Goal: Task Accomplishment & Management: Manage account settings

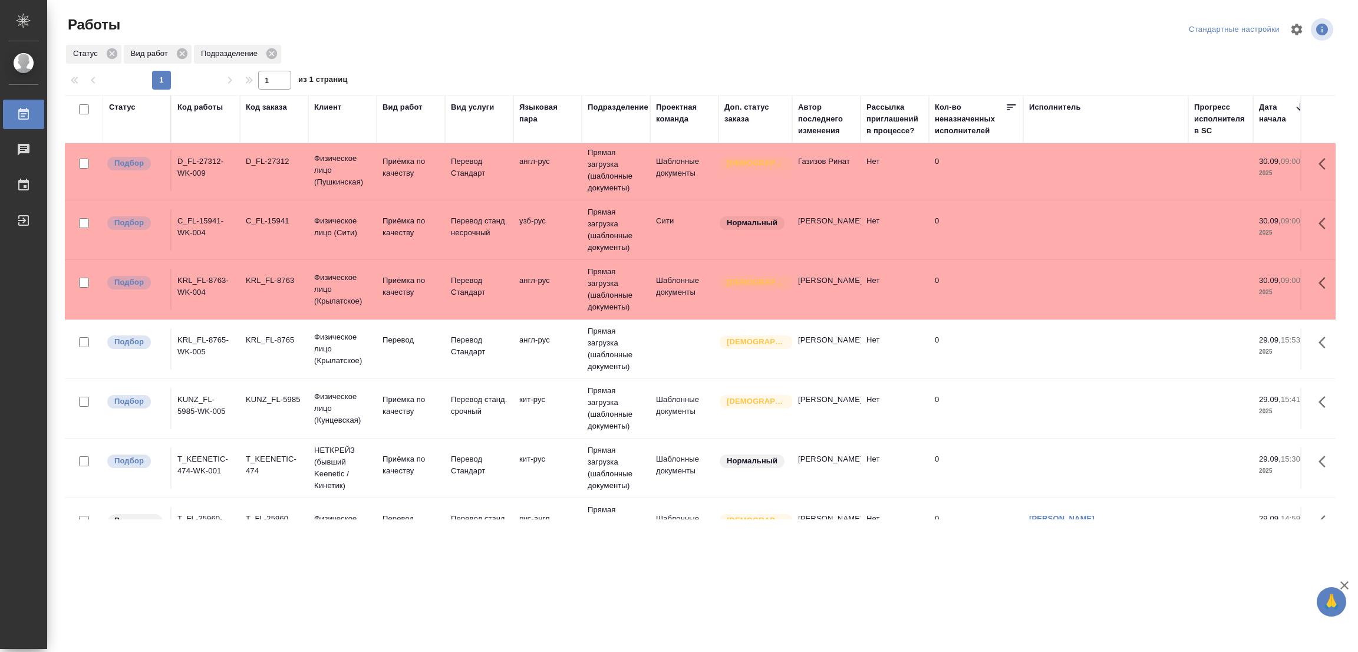
scroll to position [283, 0]
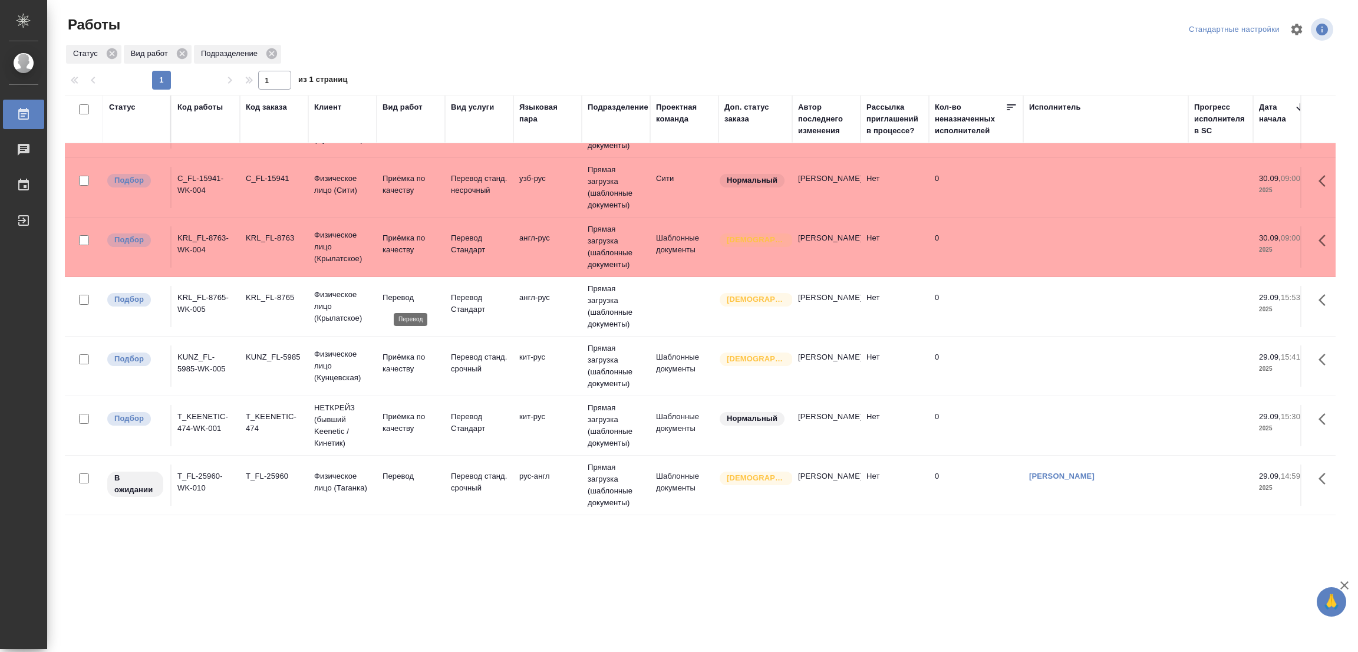
click at [412, 295] on p "Перевод" at bounding box center [410, 298] width 57 height 12
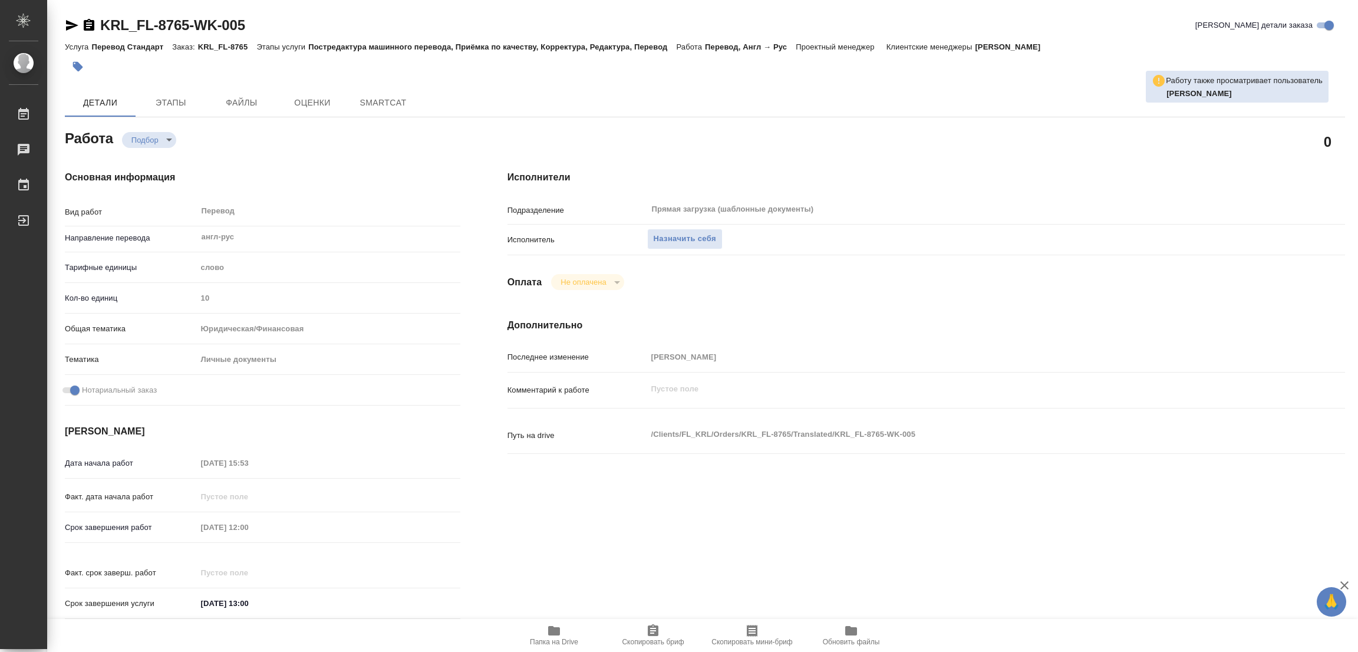
type textarea "x"
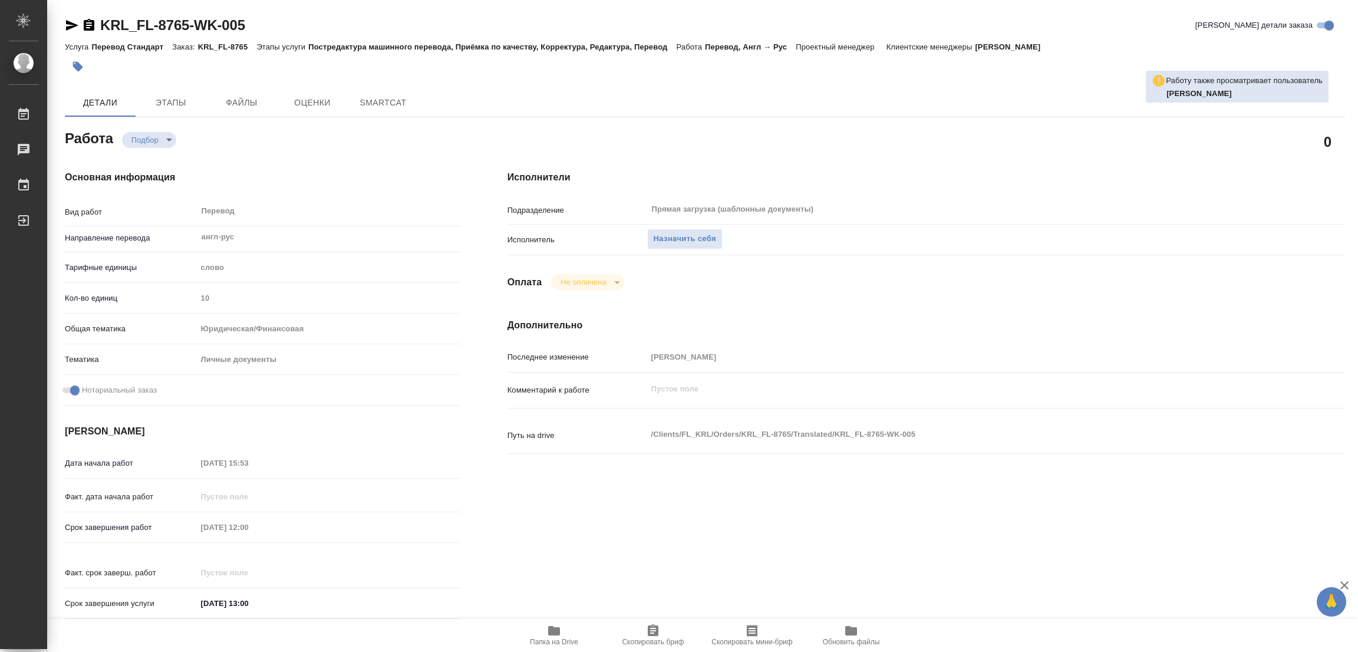
type textarea "x"
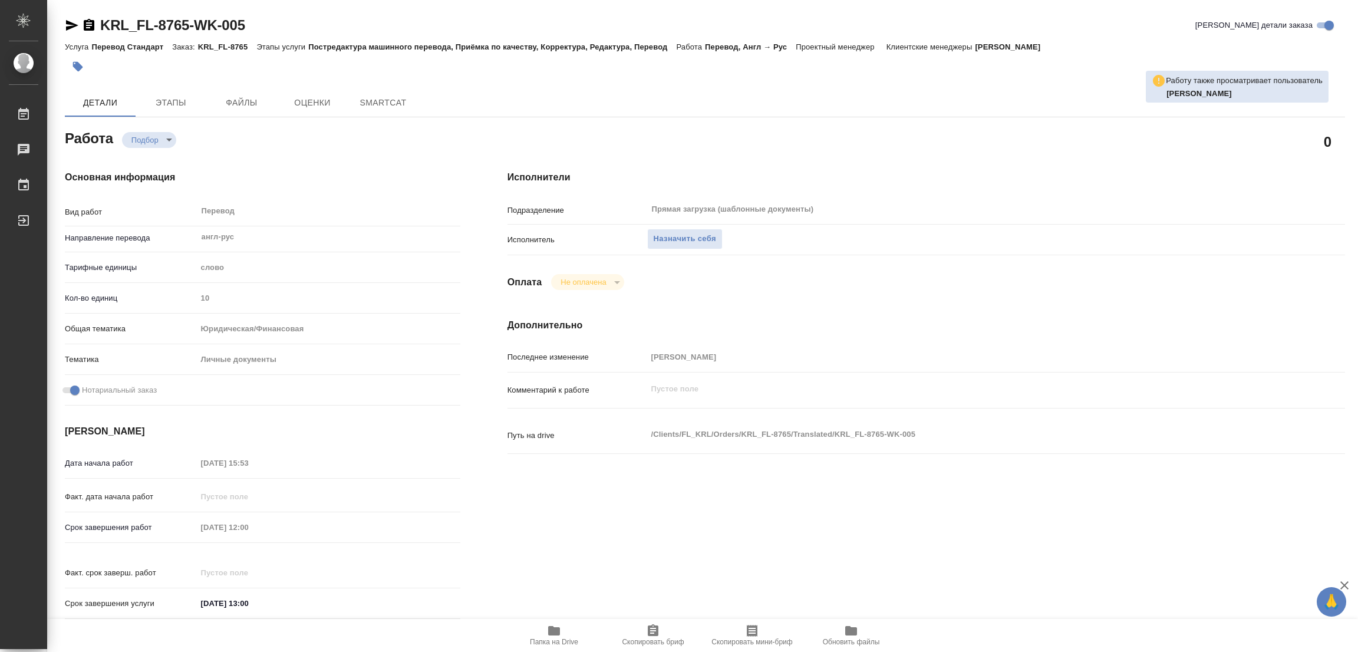
type textarea "x"
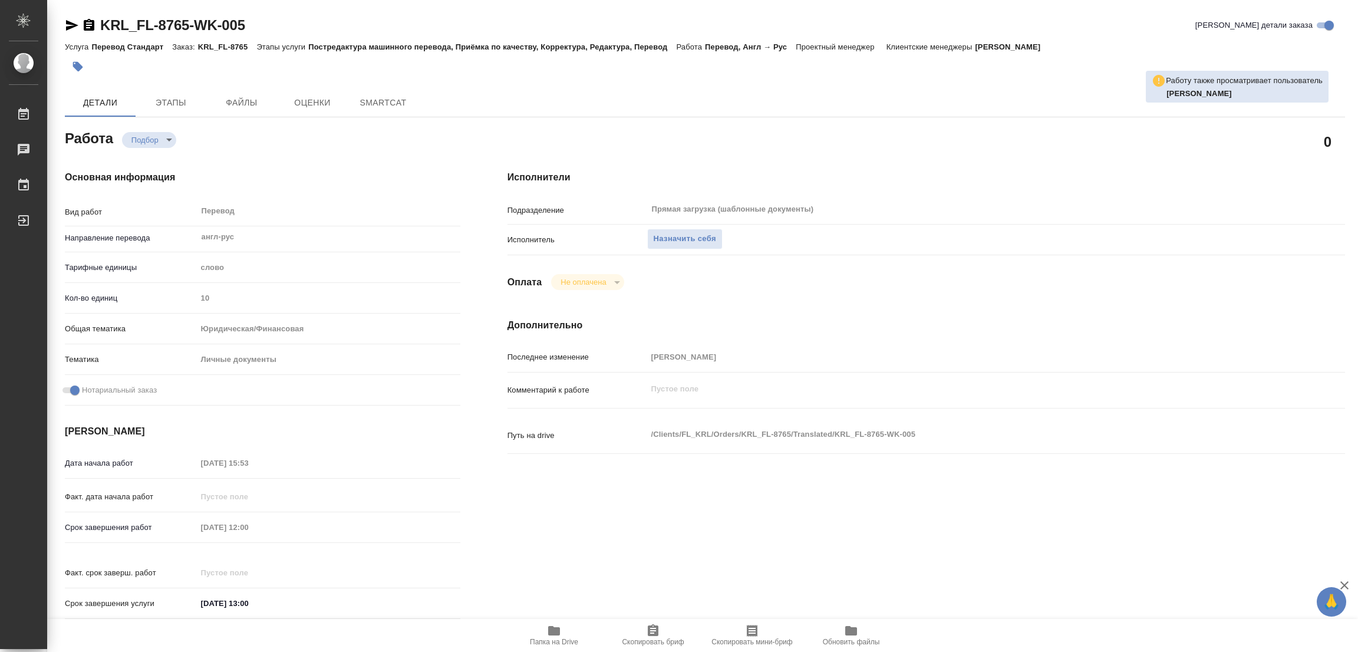
type textarea "x"
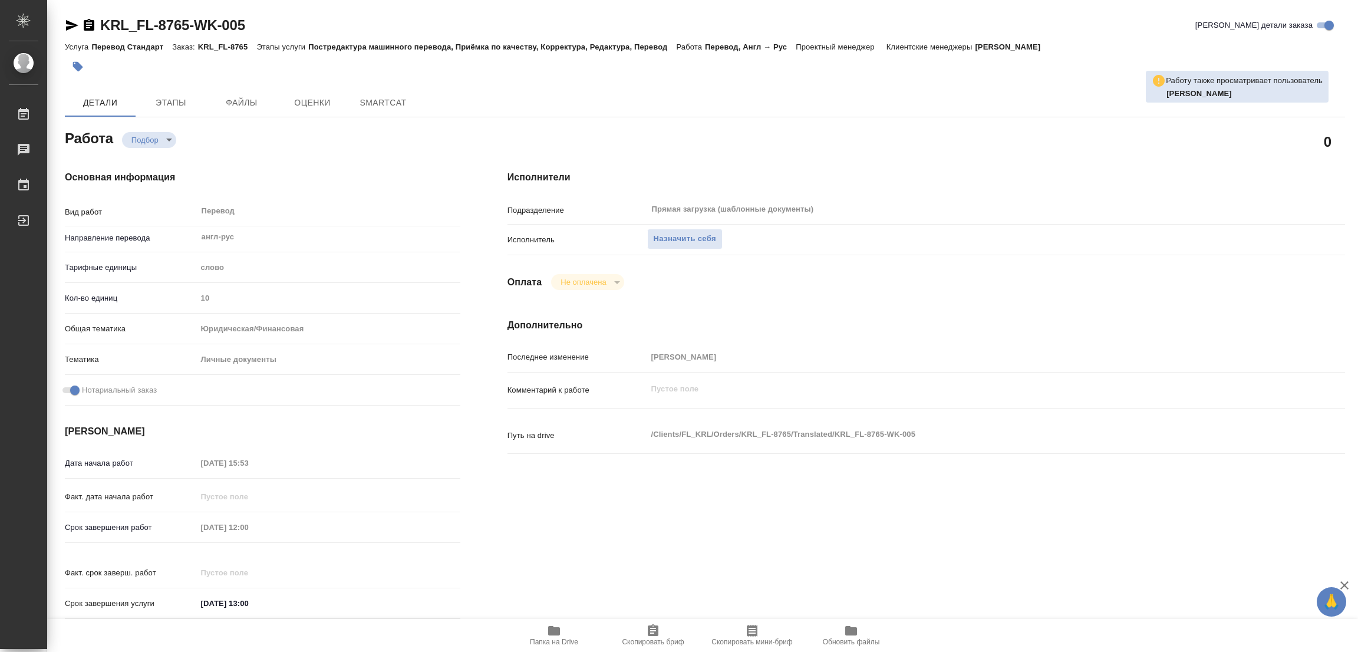
type textarea "x"
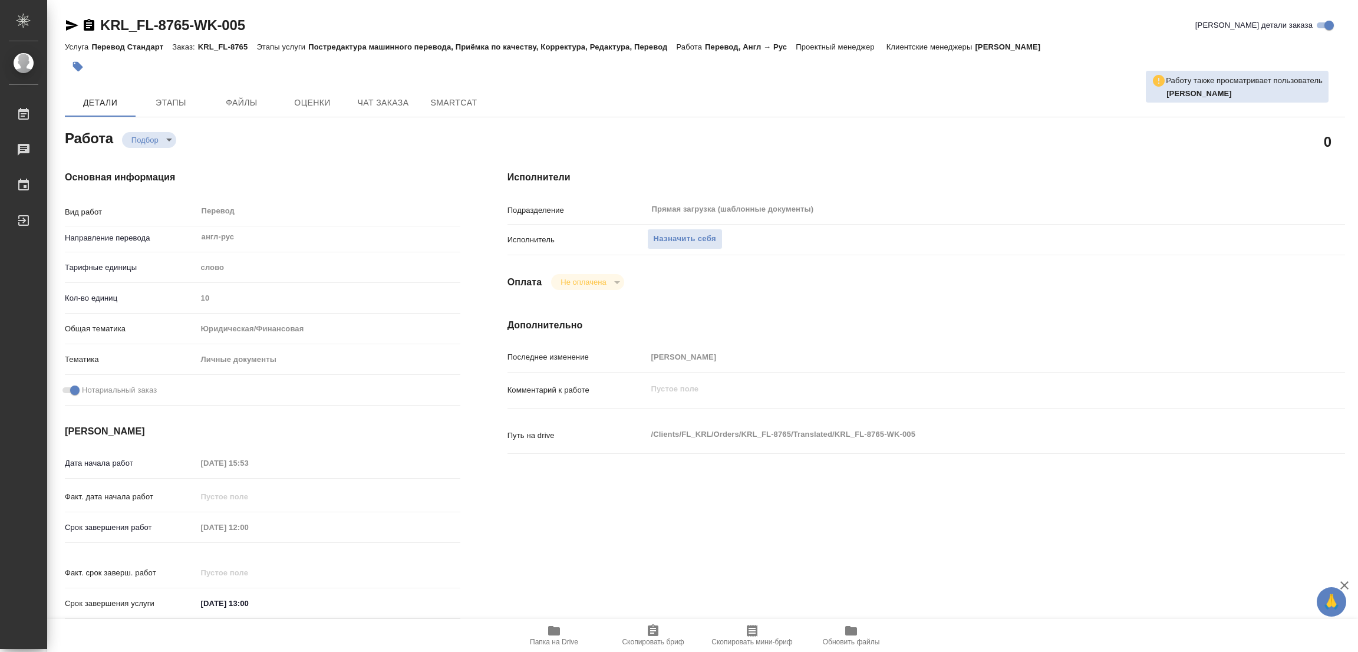
type textarea "x"
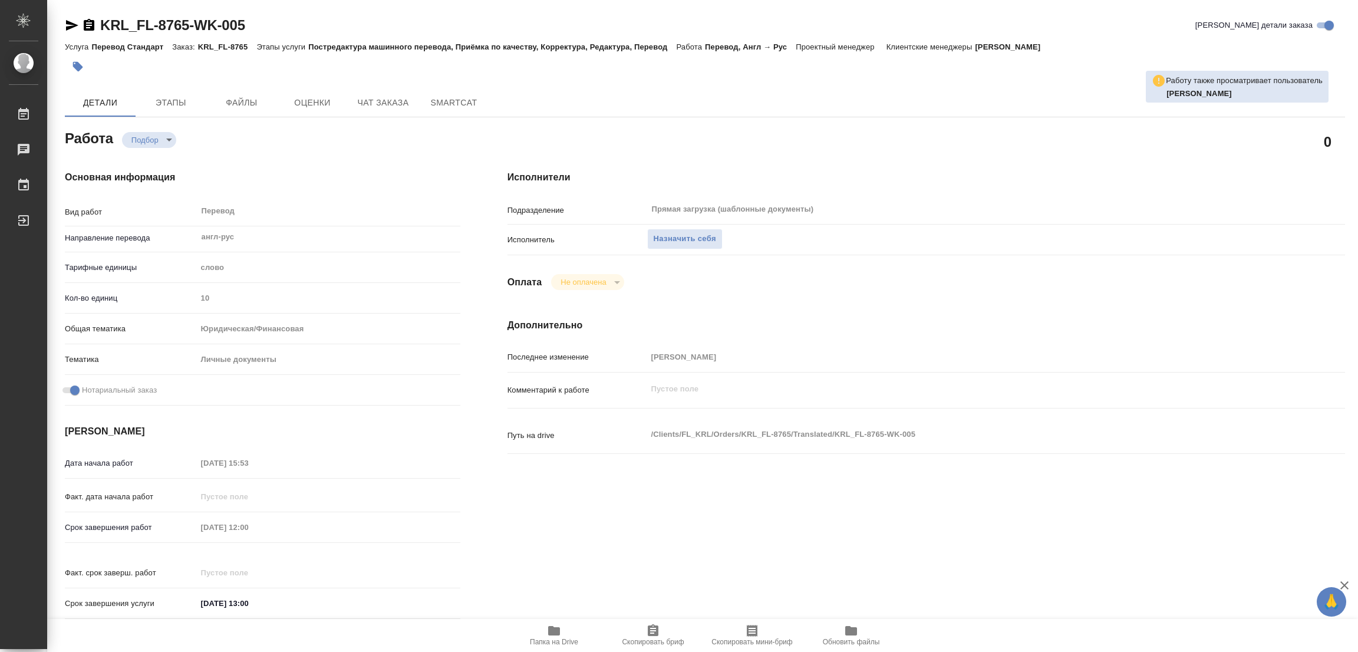
type textarea "x"
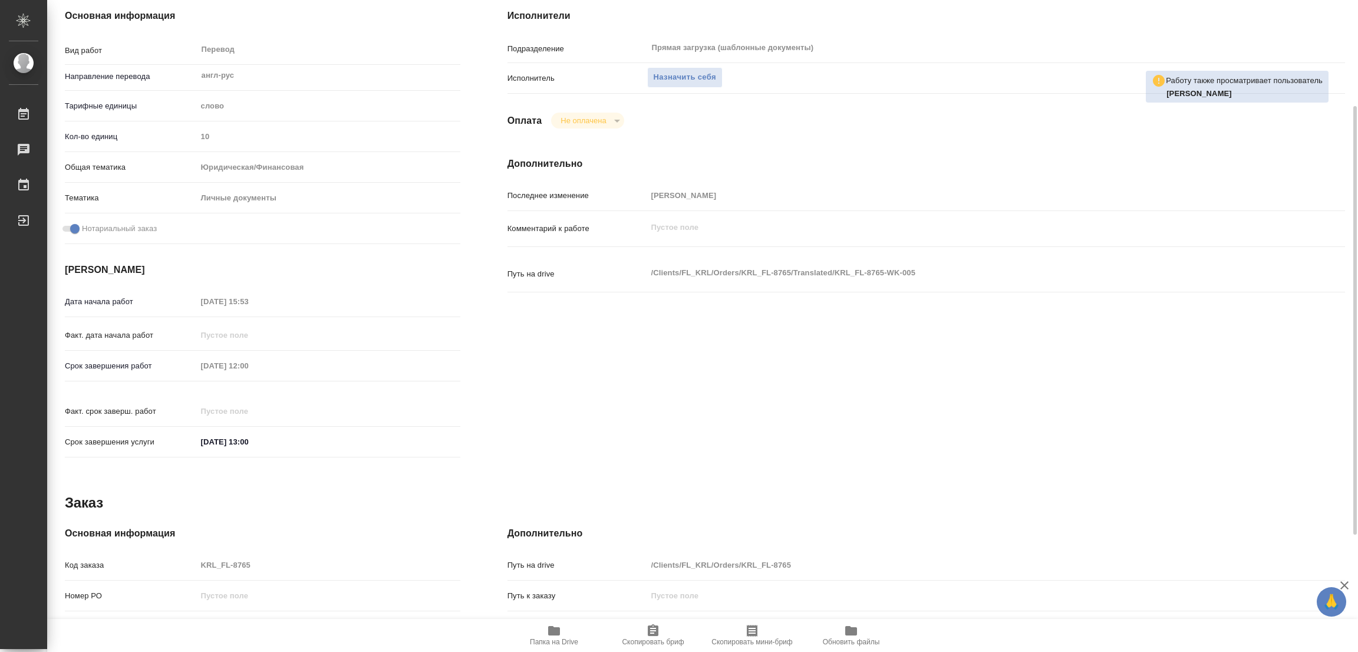
scroll to position [338, 0]
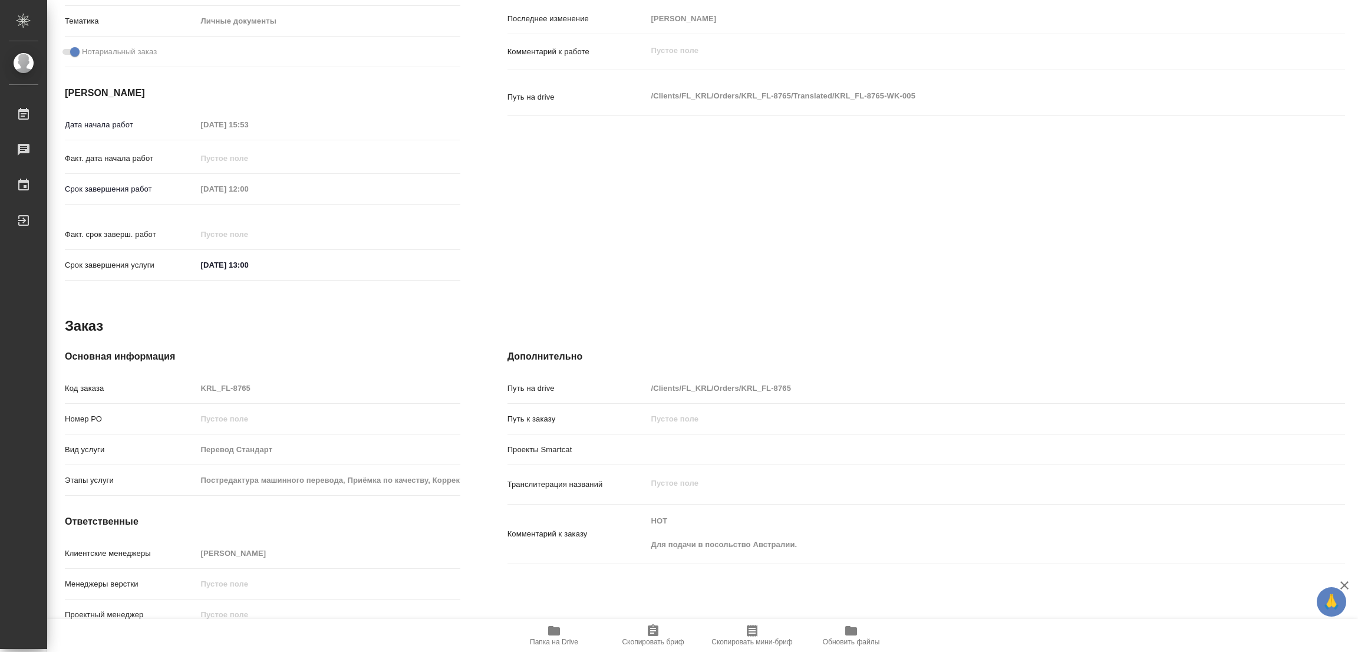
type textarea "x"
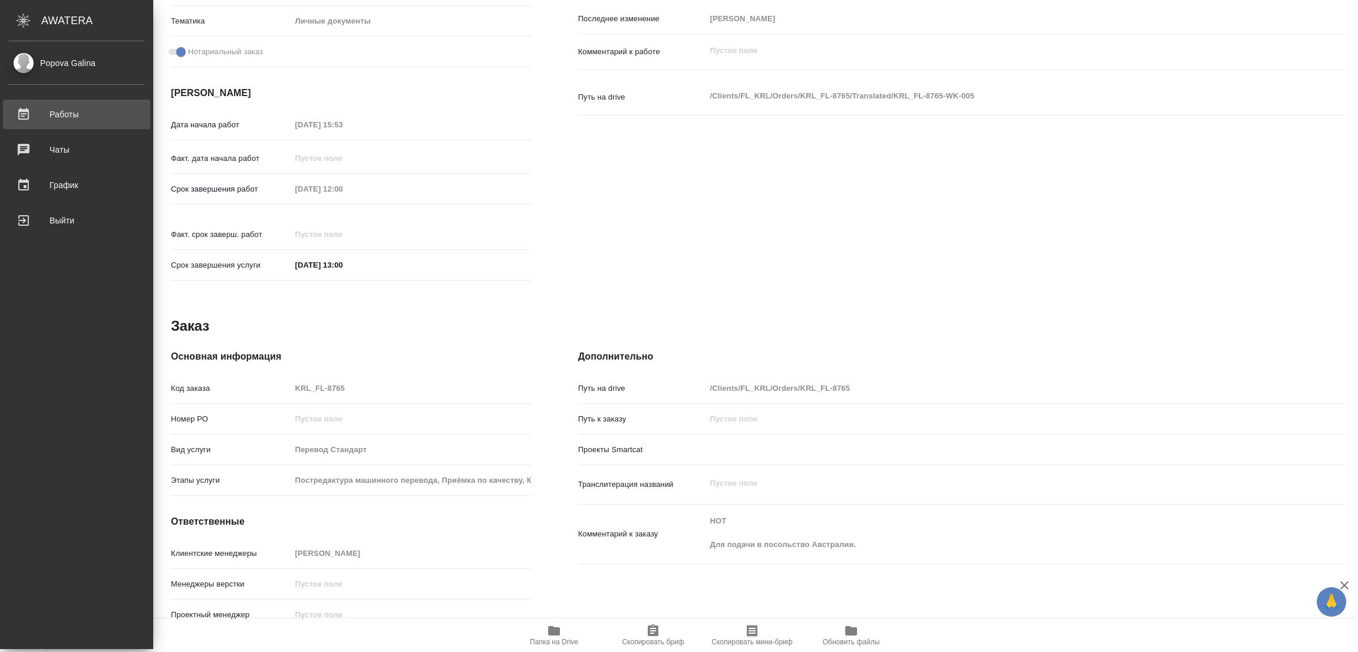
type textarea "x"
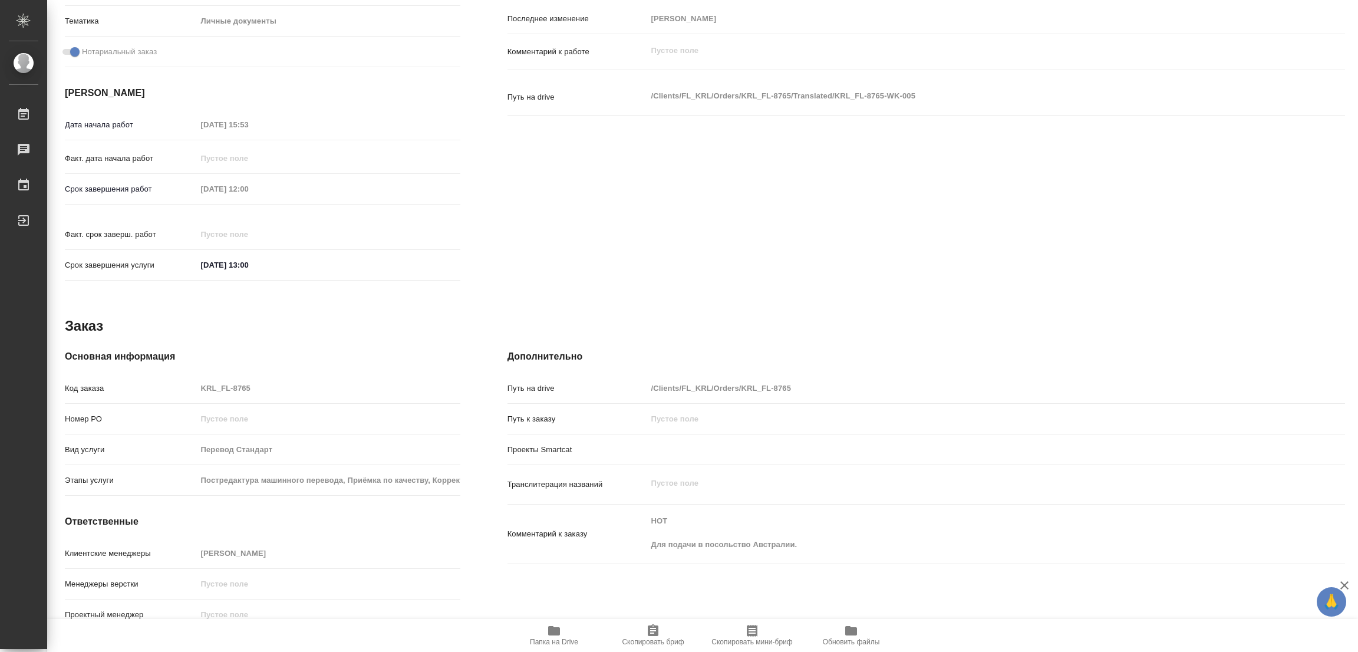
click at [724, 254] on div "Исполнители Подразделение Прямая загрузка (шаблонные документы) ​ Исполнитель Н…" at bounding box center [926, 59] width 885 height 503
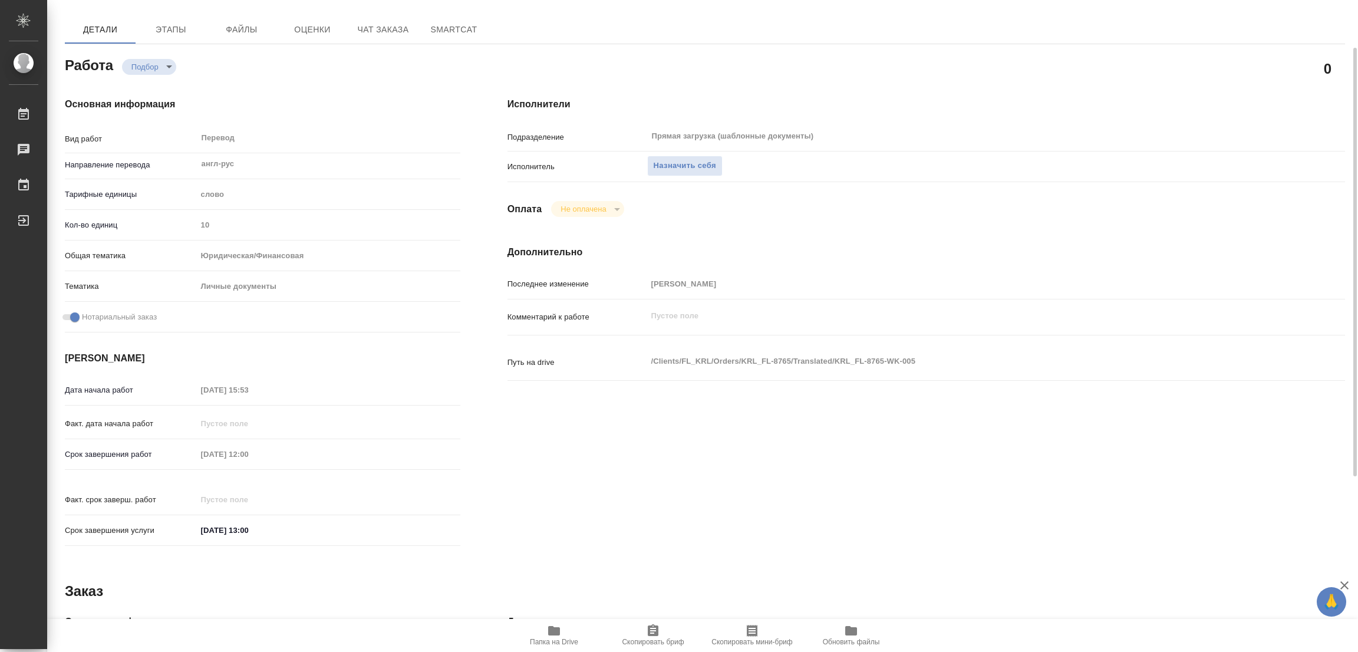
scroll to position [0, 0]
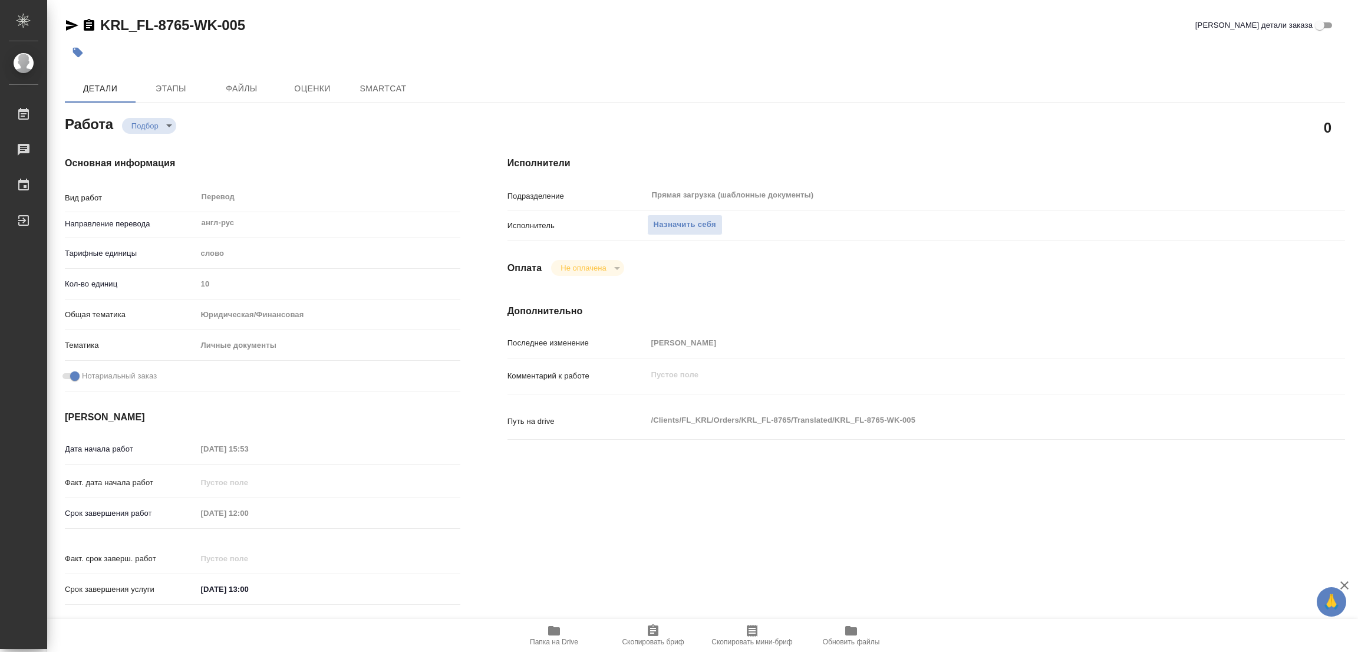
type textarea "x"
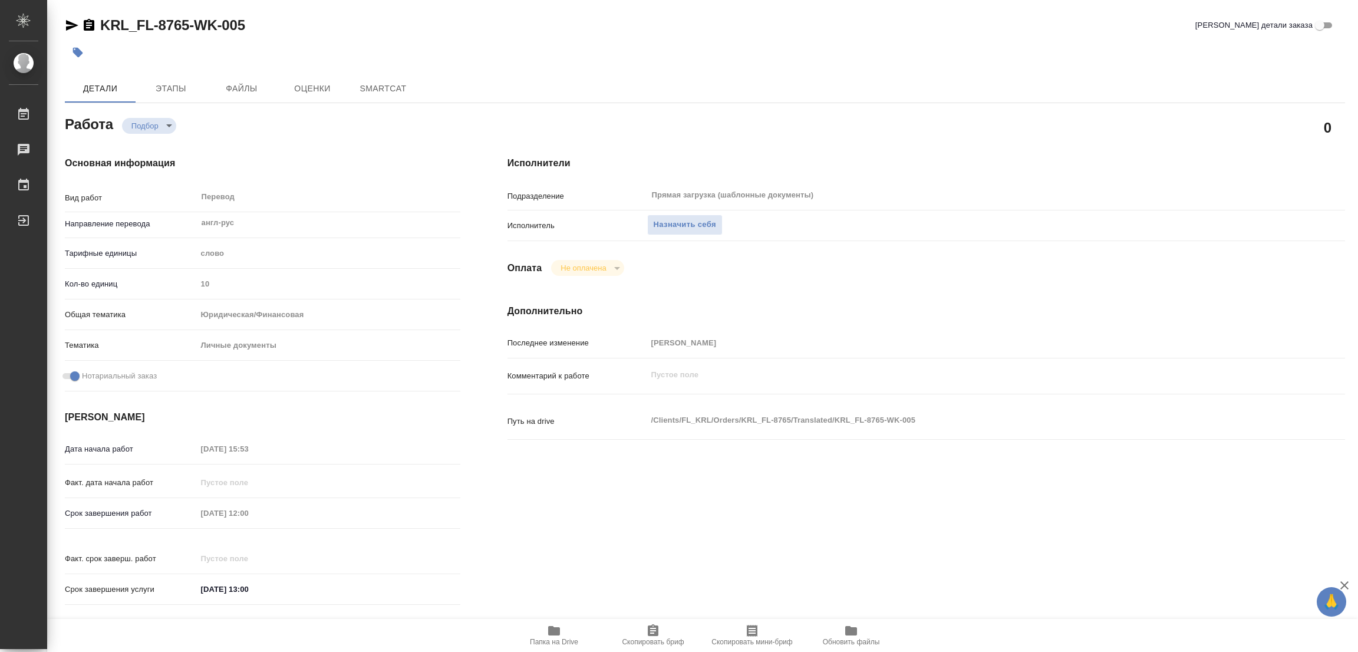
type textarea "x"
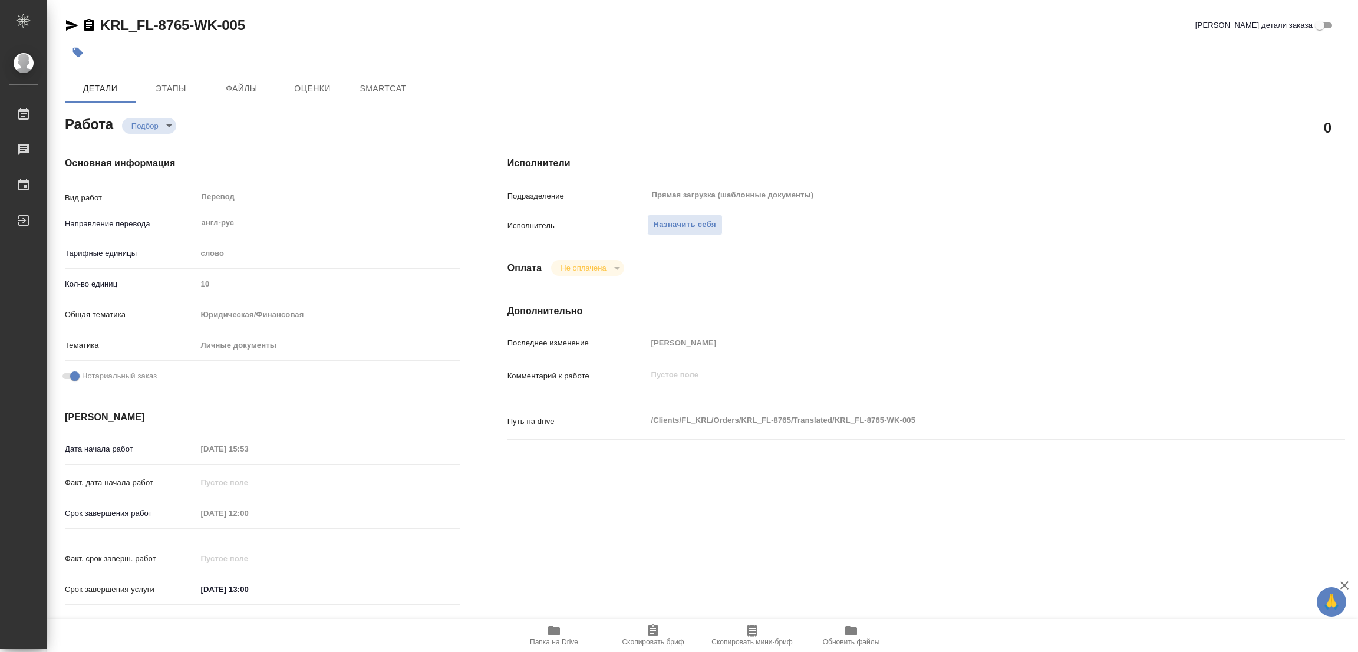
type textarea "x"
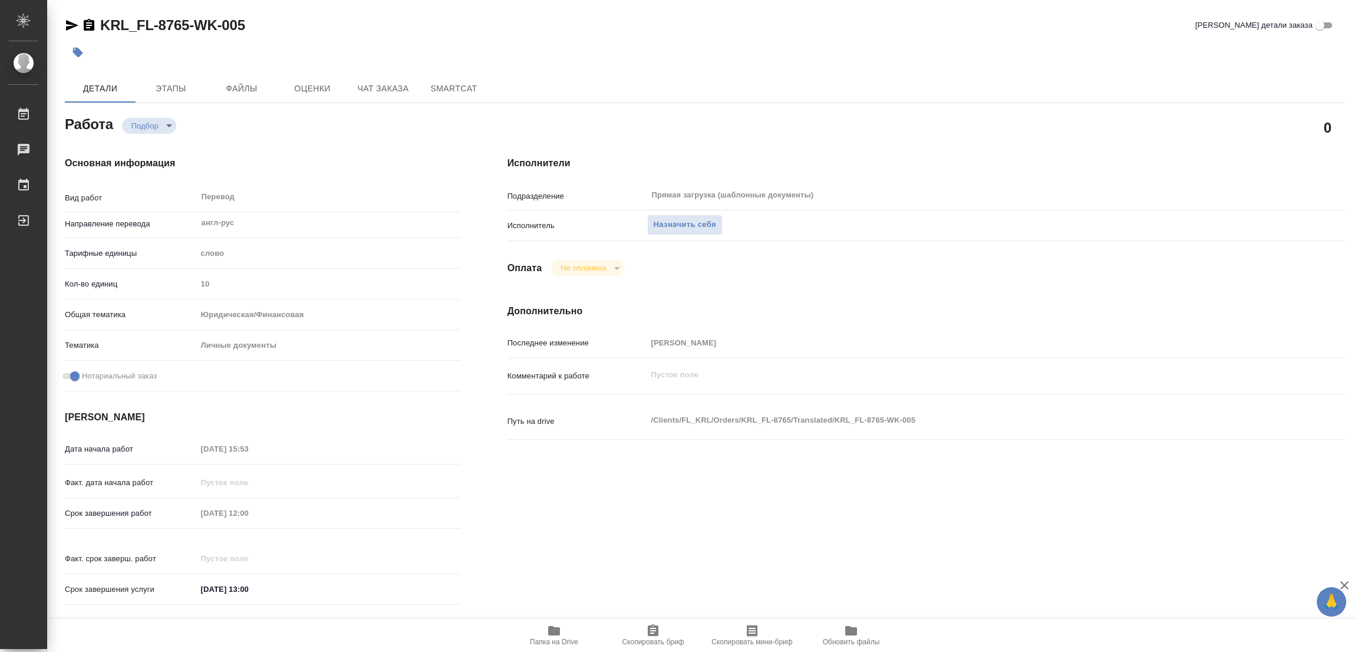
type textarea "x"
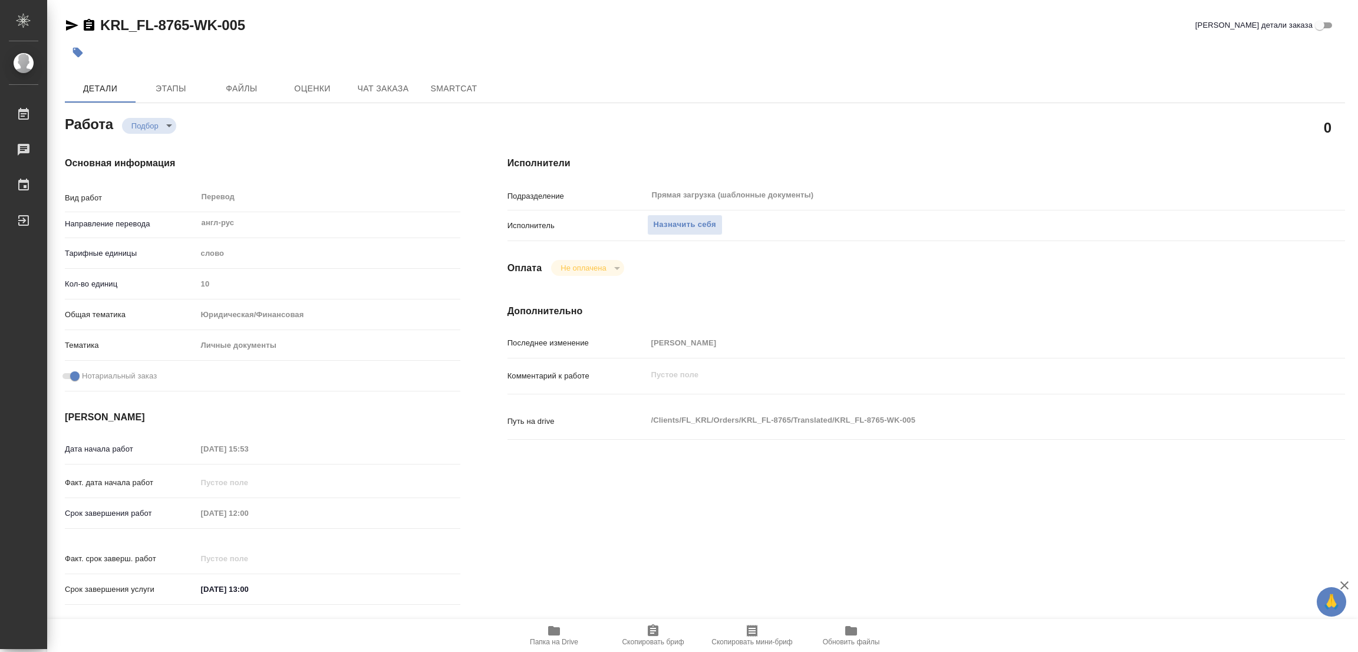
type textarea "x"
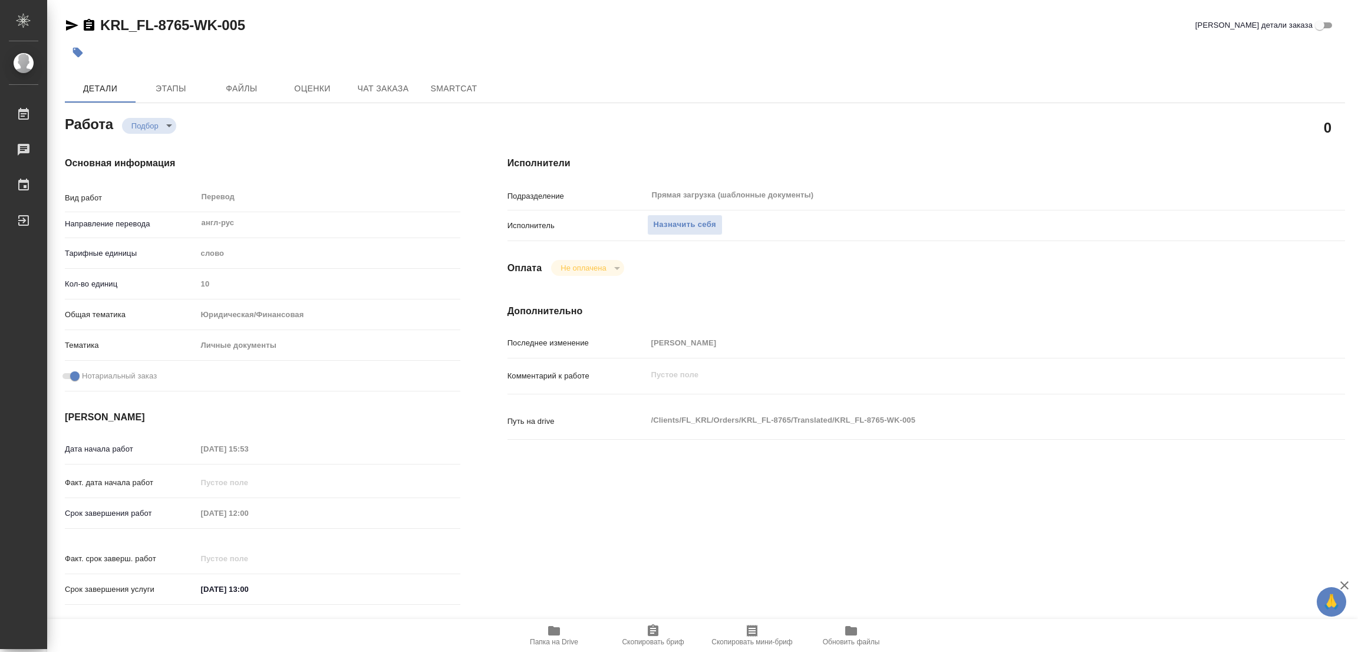
type textarea "x"
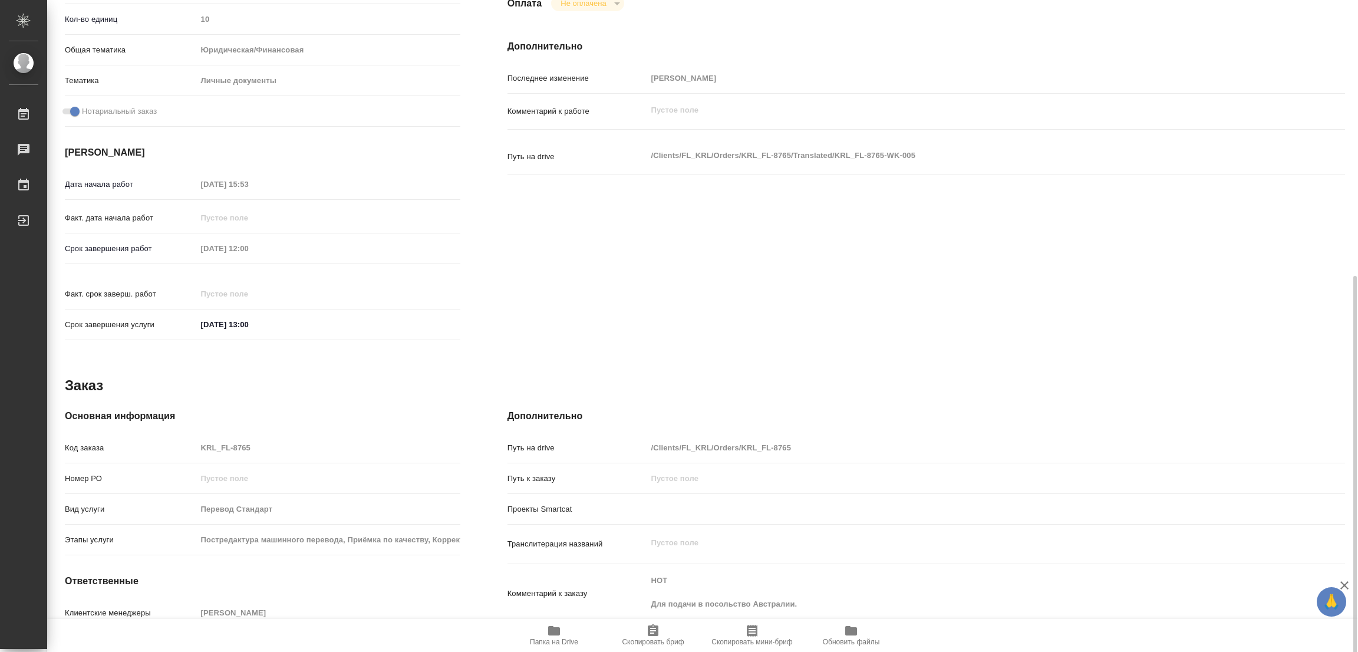
scroll to position [324, 0]
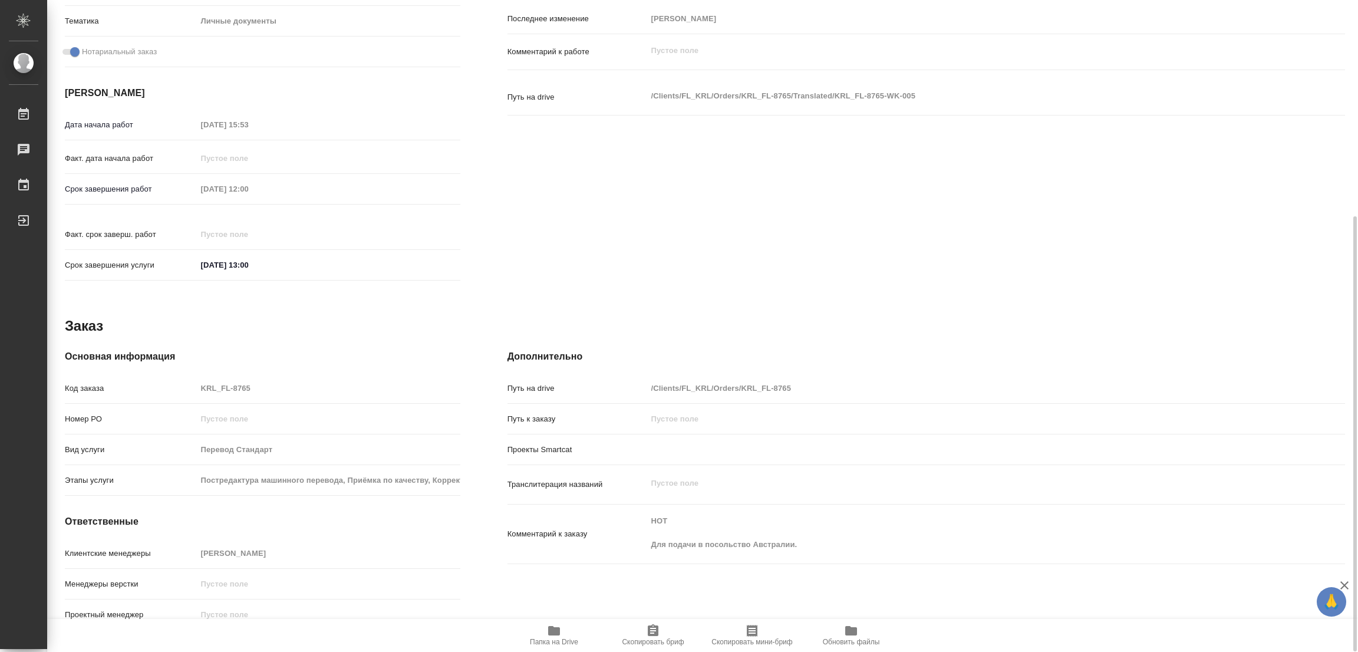
click at [555, 630] on icon "button" at bounding box center [554, 630] width 12 height 9
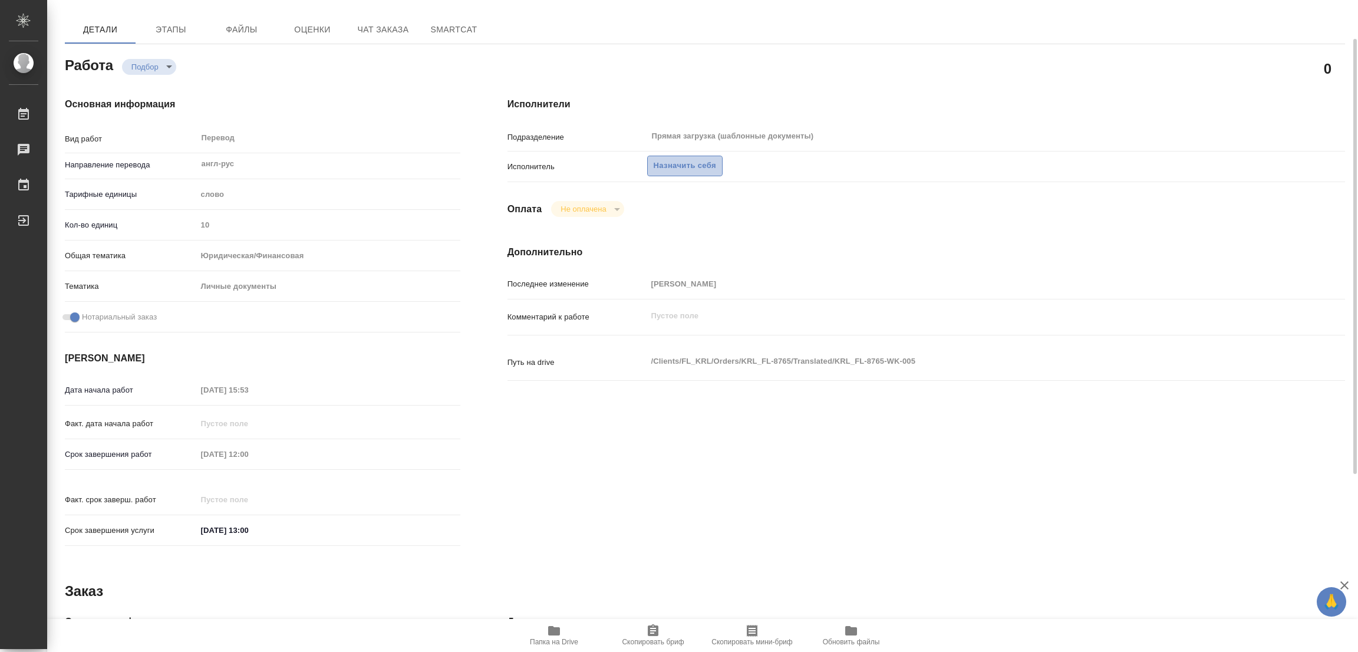
click at [675, 161] on span "Назначить себя" at bounding box center [685, 166] width 62 height 14
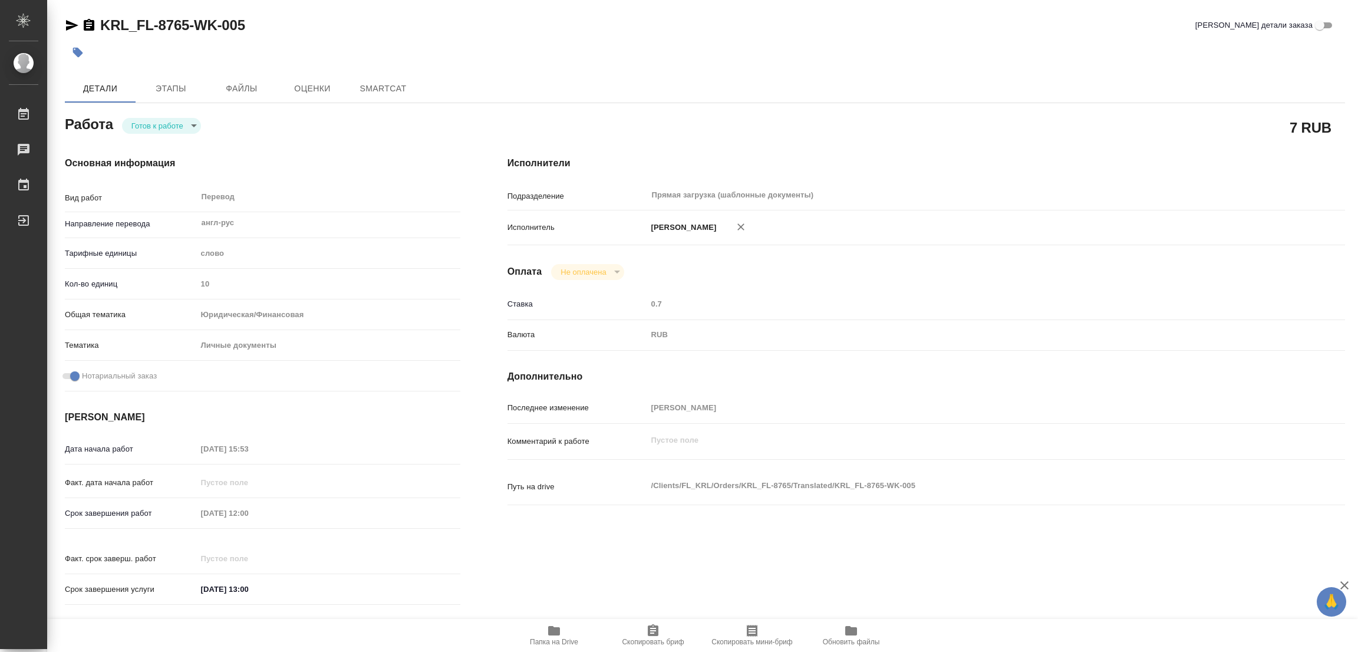
type textarea "x"
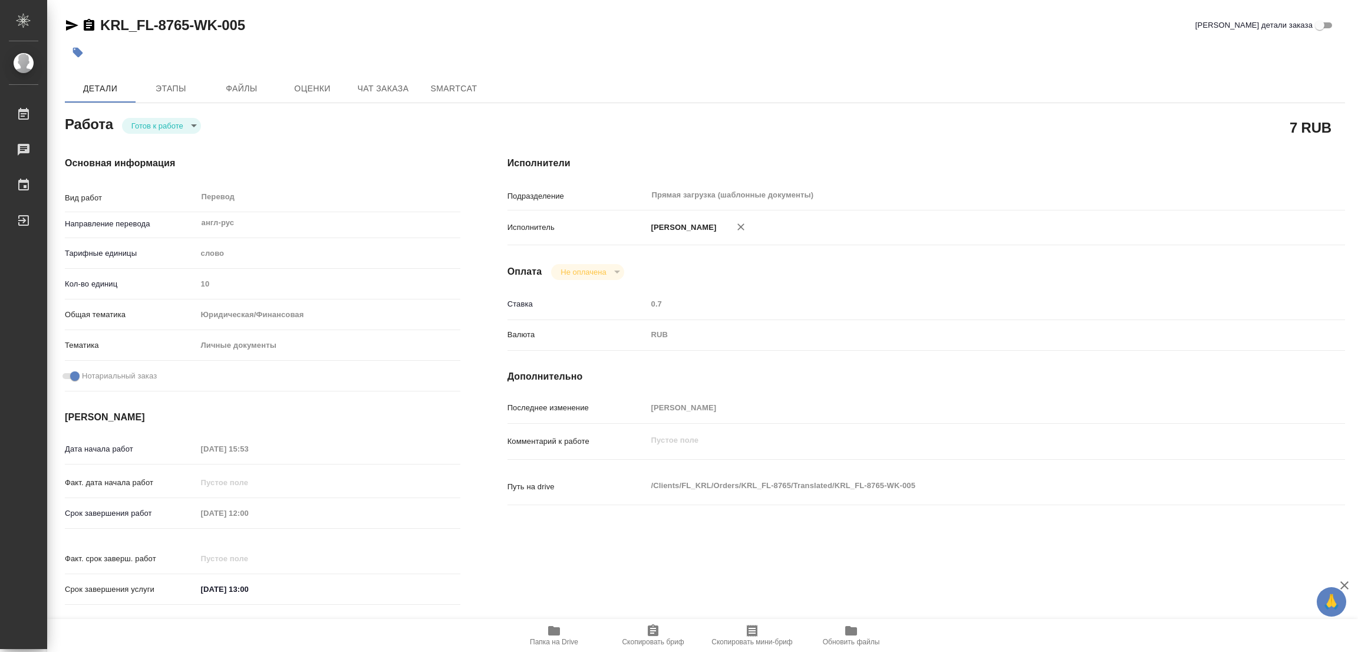
type textarea "x"
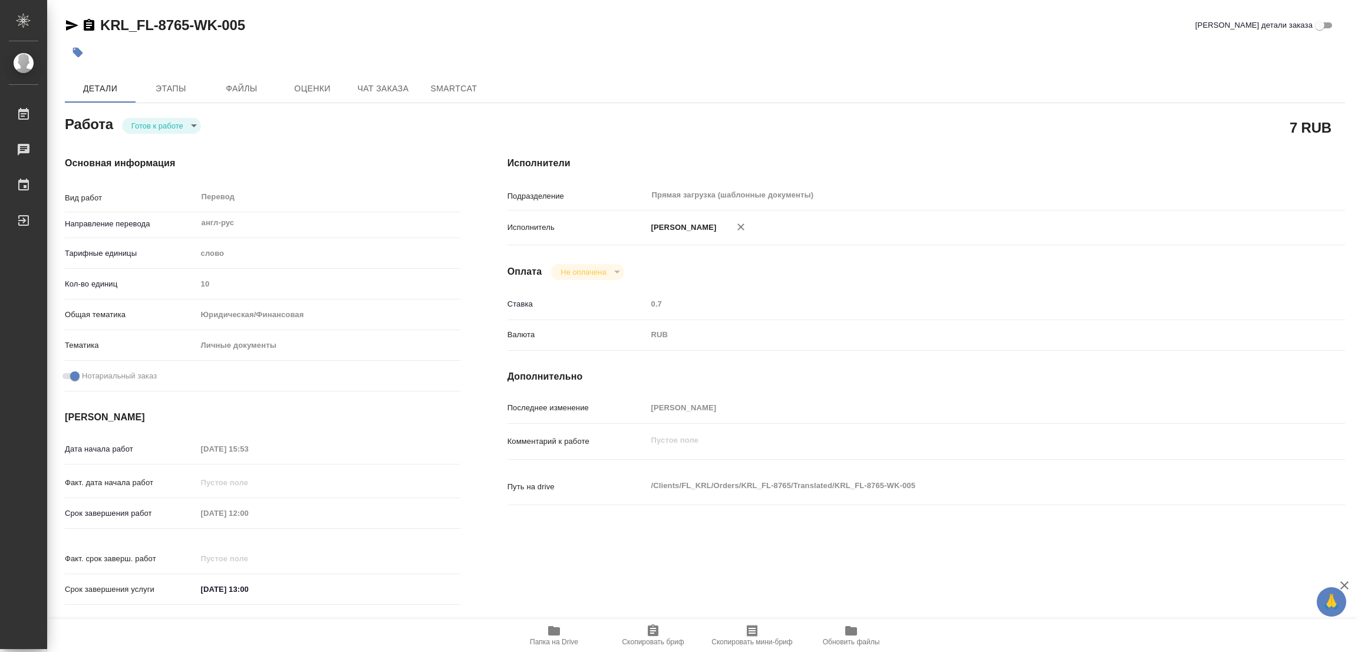
type textarea "x"
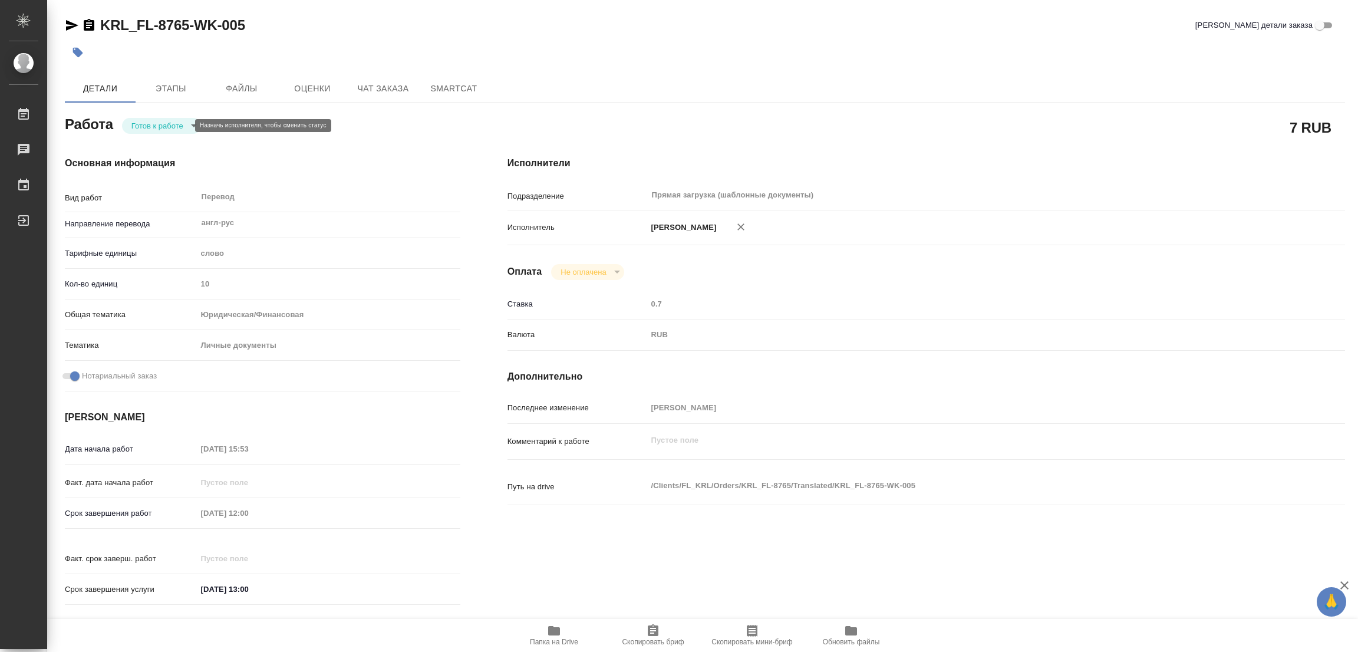
click at [158, 128] on body "🙏 .cls-1 fill:#fff; AWATERA [PERSON_NAME] Работы Чаты График Выйти KRL_FL-8765-…" at bounding box center [679, 326] width 1358 height 652
type textarea "x"
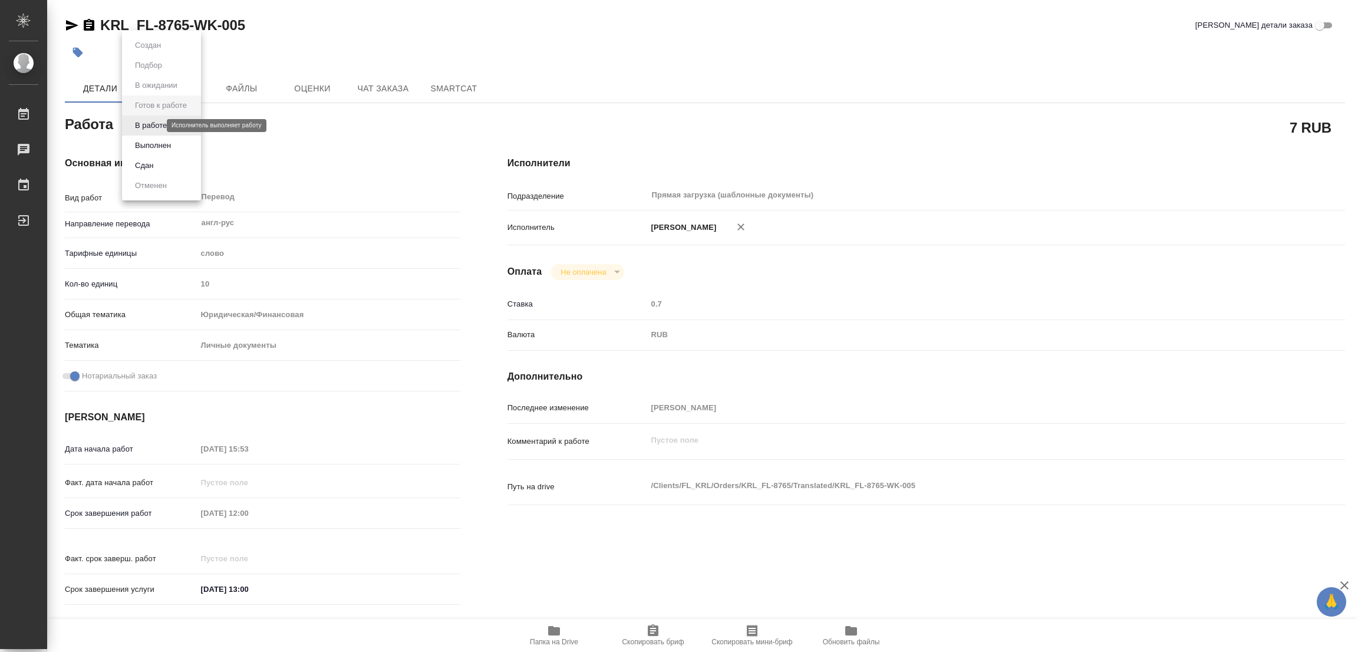
type textarea "x"
click at [158, 128] on button "В работе" at bounding box center [150, 125] width 39 height 13
type textarea "x"
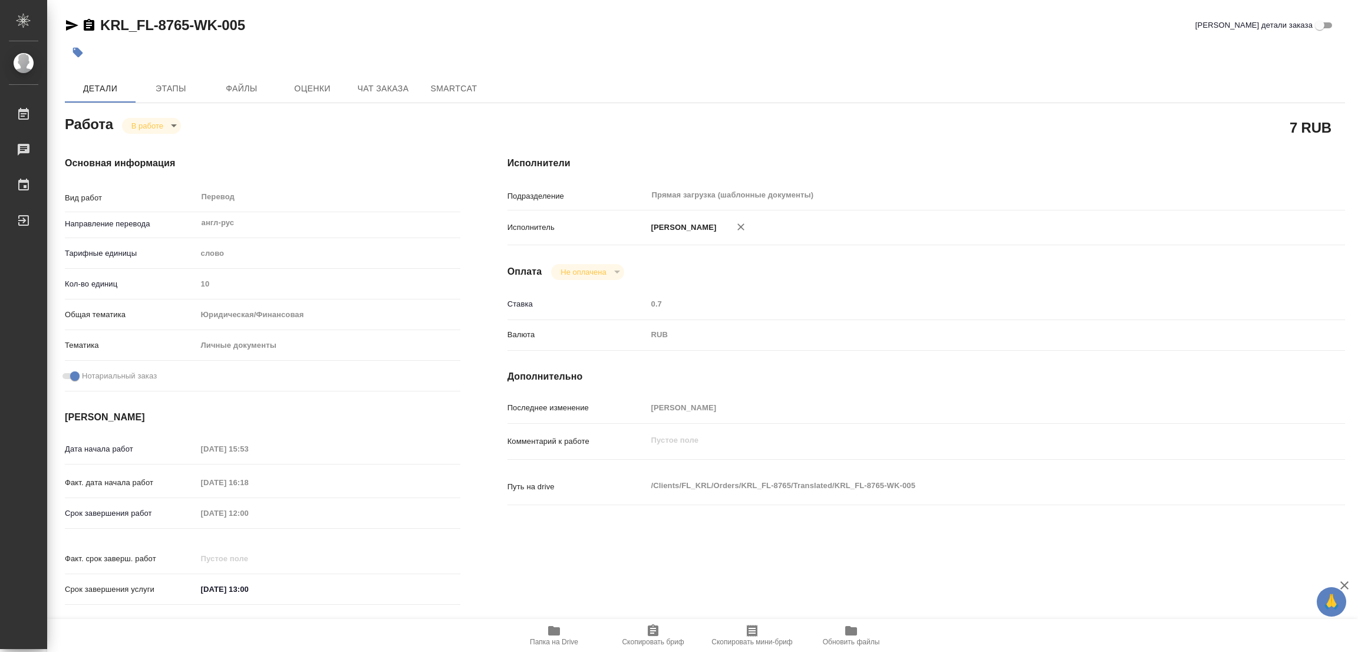
type textarea "x"
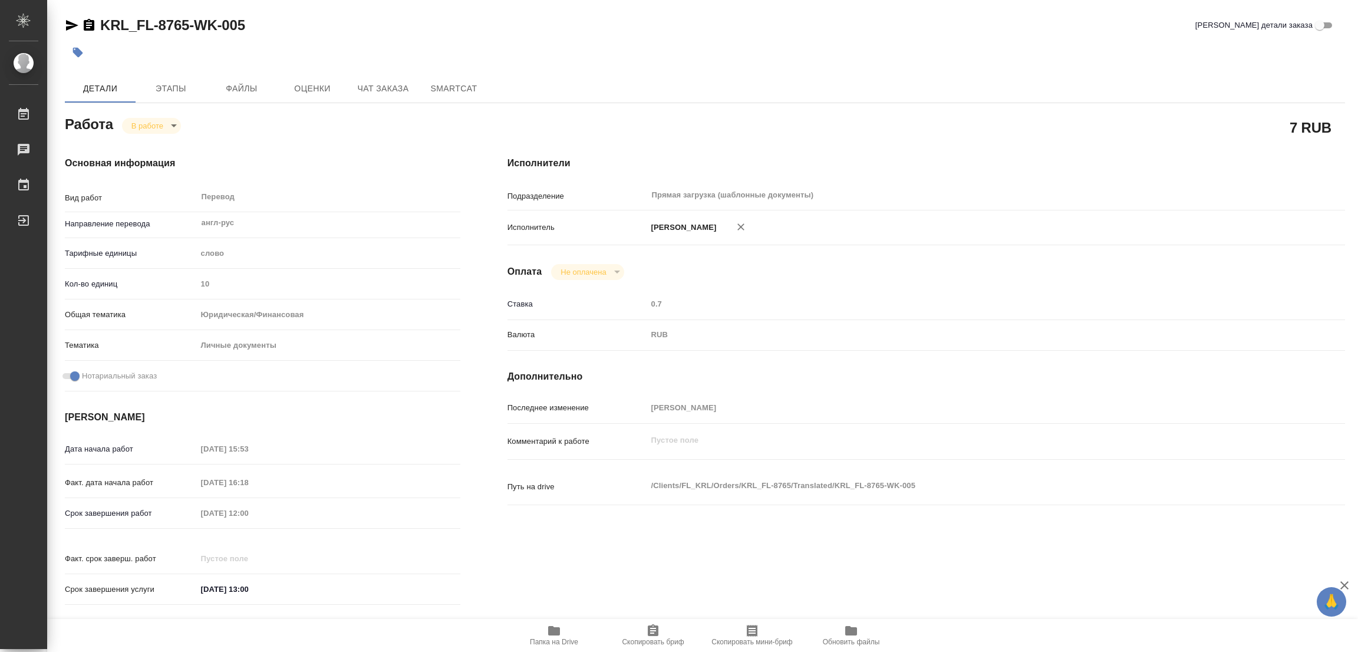
type textarea "x"
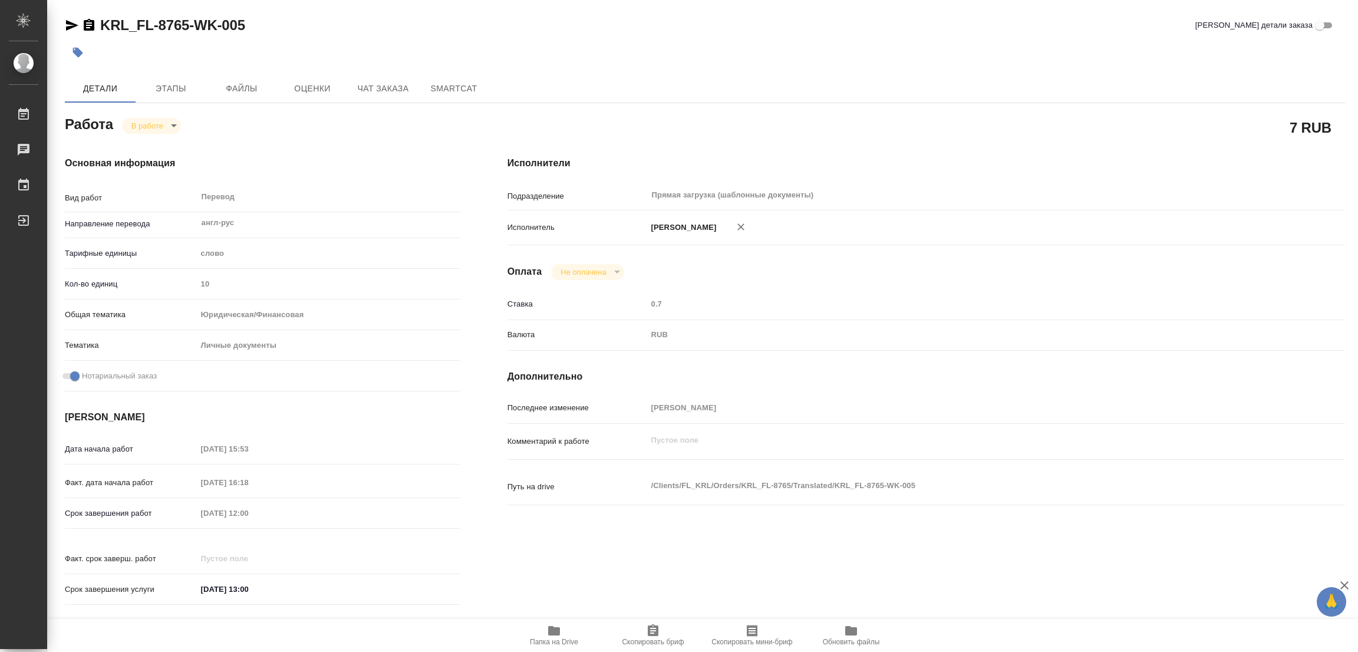
type textarea "x"
